Goal: Transaction & Acquisition: Subscribe to service/newsletter

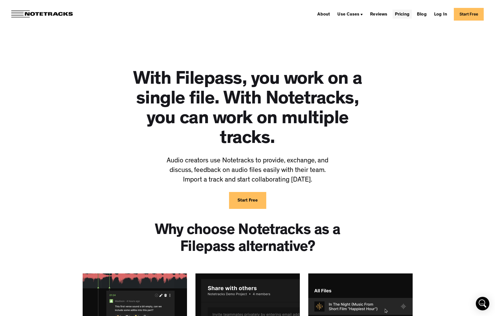
click at [408, 16] on link "Pricing" at bounding box center [402, 14] width 19 height 9
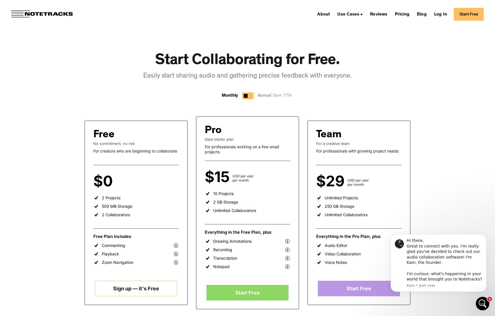
scroll to position [33, 0]
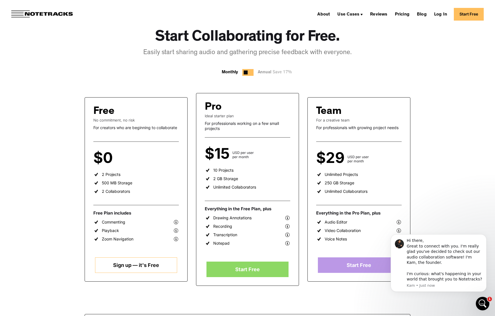
click at [138, 268] on link "Sign up — it's Free" at bounding box center [136, 266] width 82 height 16
click at [419, 51] on div "Start Collaborating for Free. Easily start sharing audio and gathering precise …" at bounding box center [248, 243] width 406 height 497
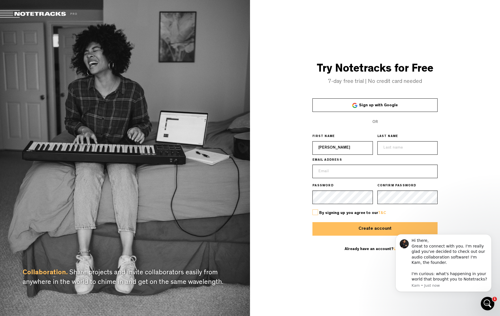
type input "[PERSON_NAME]"
type input "Tampe"
type input "[PERSON_NAME][EMAIL_ADDRESS][DOMAIN_NAME]"
click at [334, 273] on div "Try Notetracks for Free 7-day free trial | No credit card needed Sign up with G…" at bounding box center [375, 158] width 250 height 316
click at [316, 216] on div "By signing up you agree to our T&C" at bounding box center [374, 213] width 125 height 18
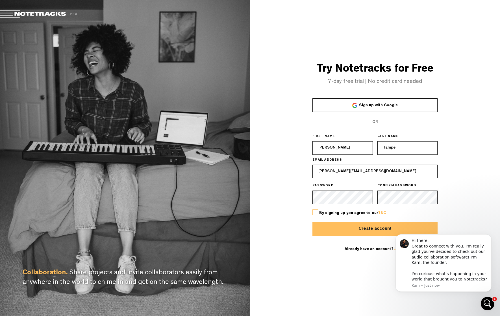
click at [316, 214] on label at bounding box center [315, 213] width 6 height 6
click at [0, 0] on input "checkbox" at bounding box center [0, 0] width 0 height 0
click at [375, 232] on button "Create account" at bounding box center [374, 229] width 125 height 14
